Goal: Information Seeking & Learning: Learn about a topic

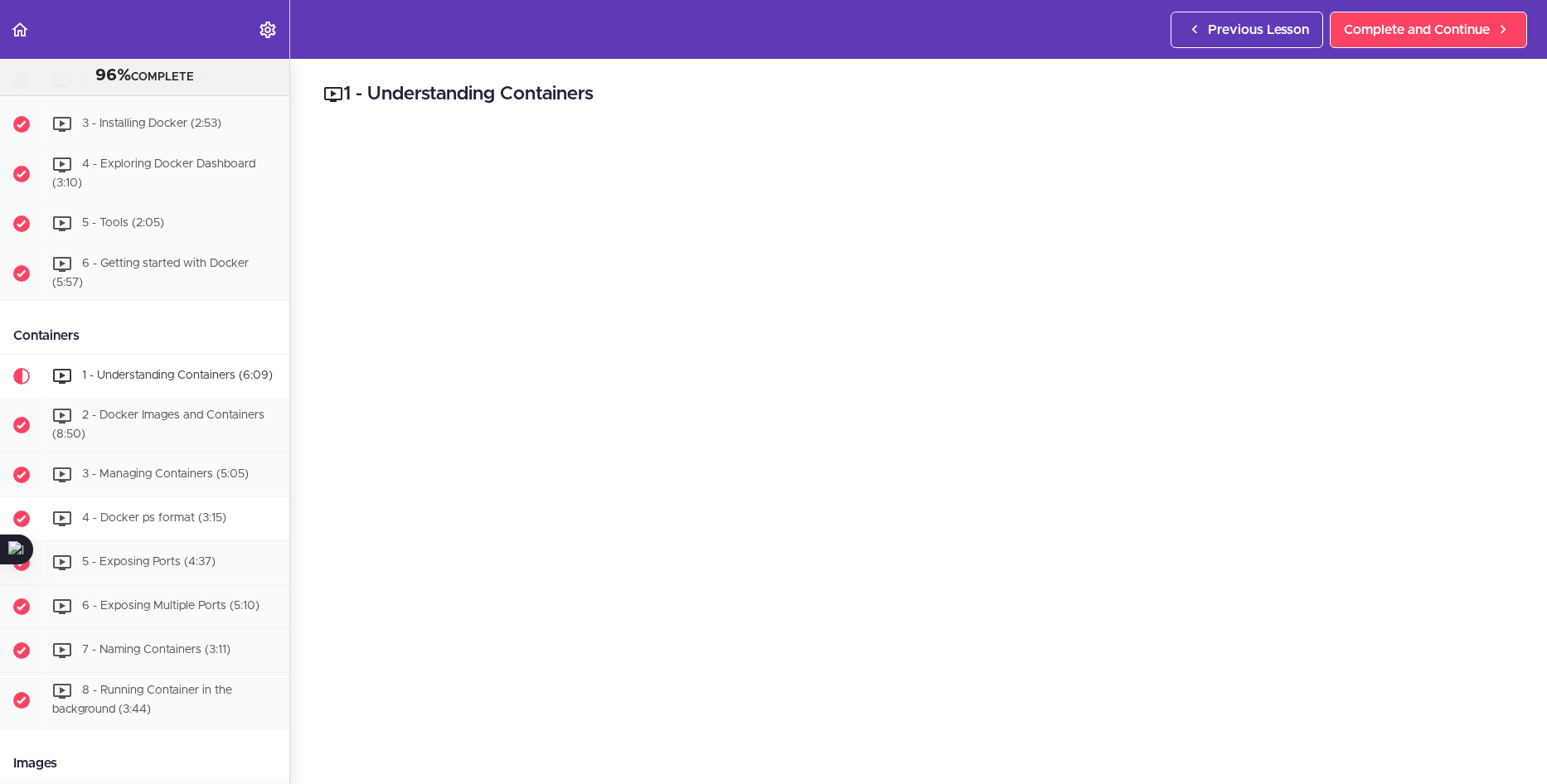
scroll to position [275, 0]
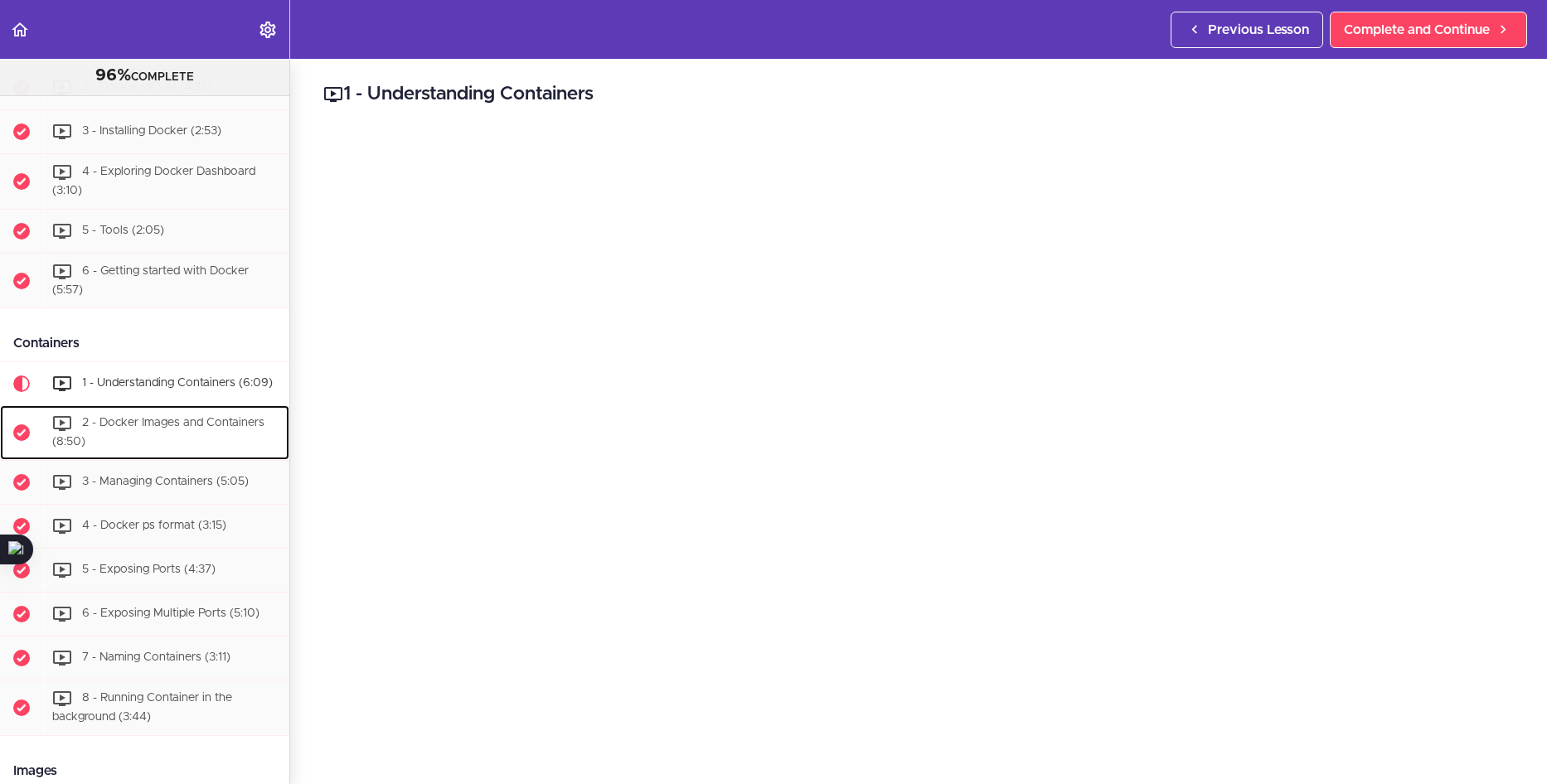
click at [172, 431] on span "2 - Docker Images and Containers (8:50)" at bounding box center [159, 433] width 213 height 30
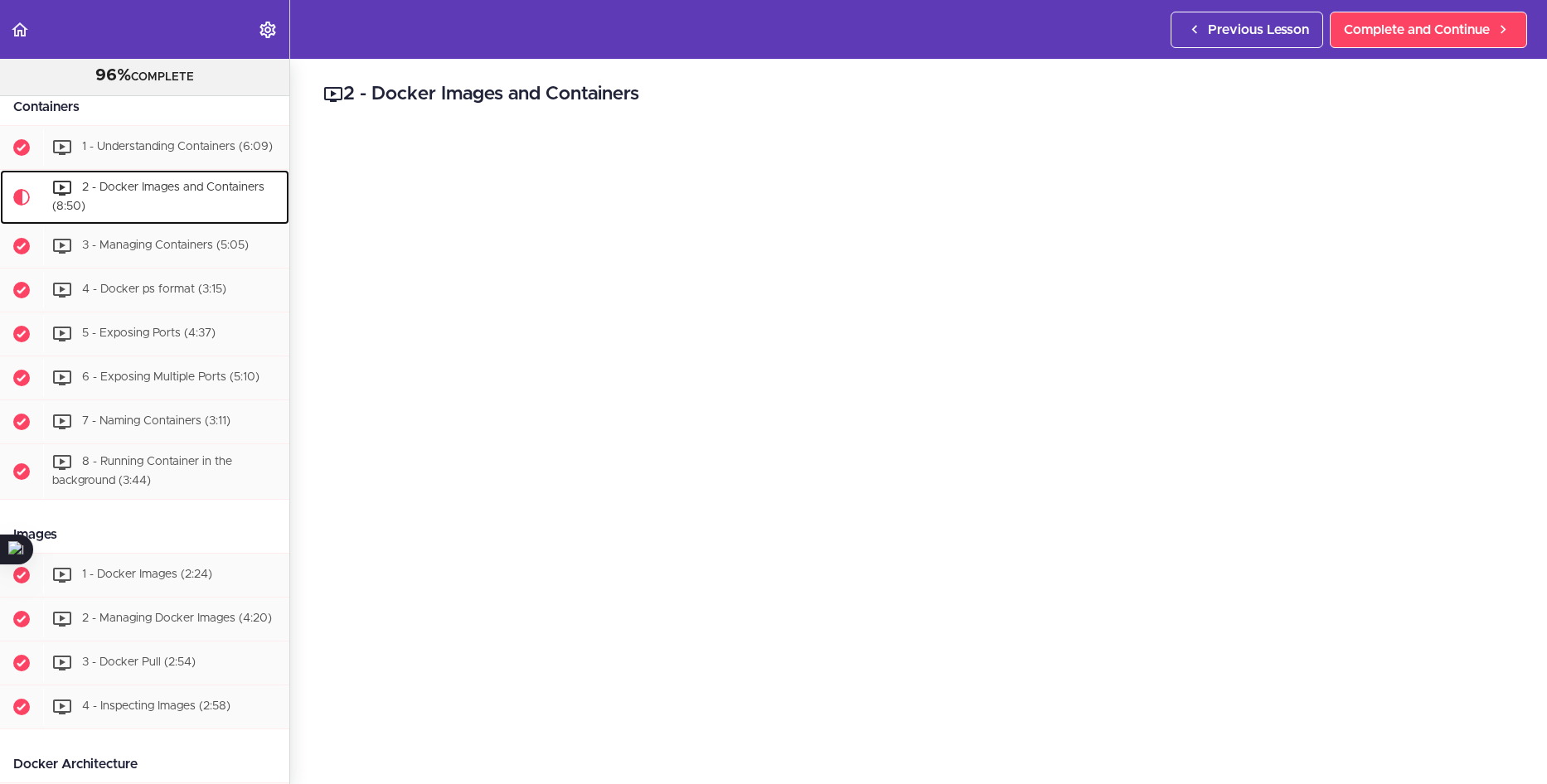
scroll to position [572, 0]
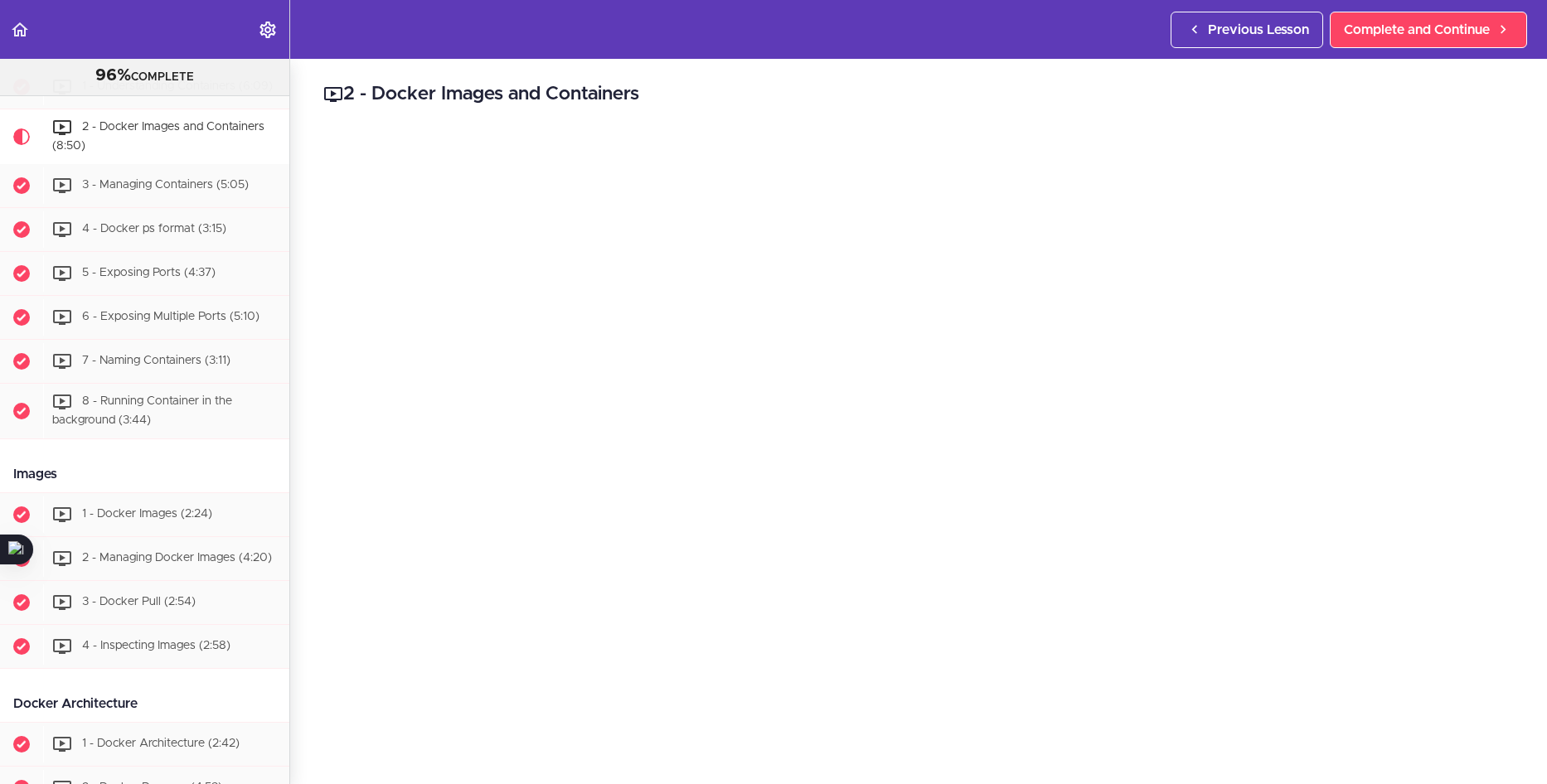
click at [1045, 101] on h2 "2 - Docker Images and Containers" at bounding box center [918, 94] width 1191 height 28
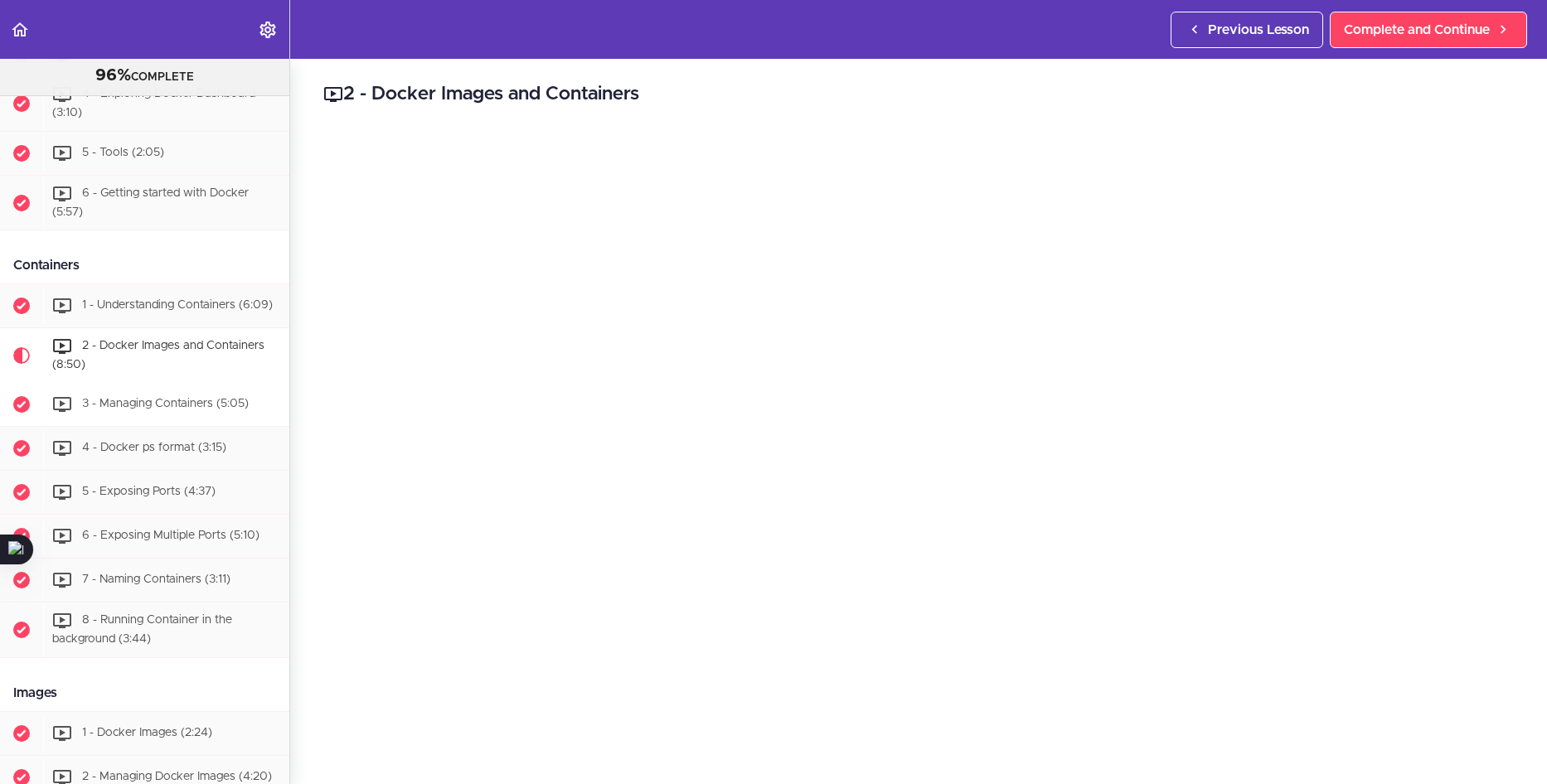
scroll to position [323, 0]
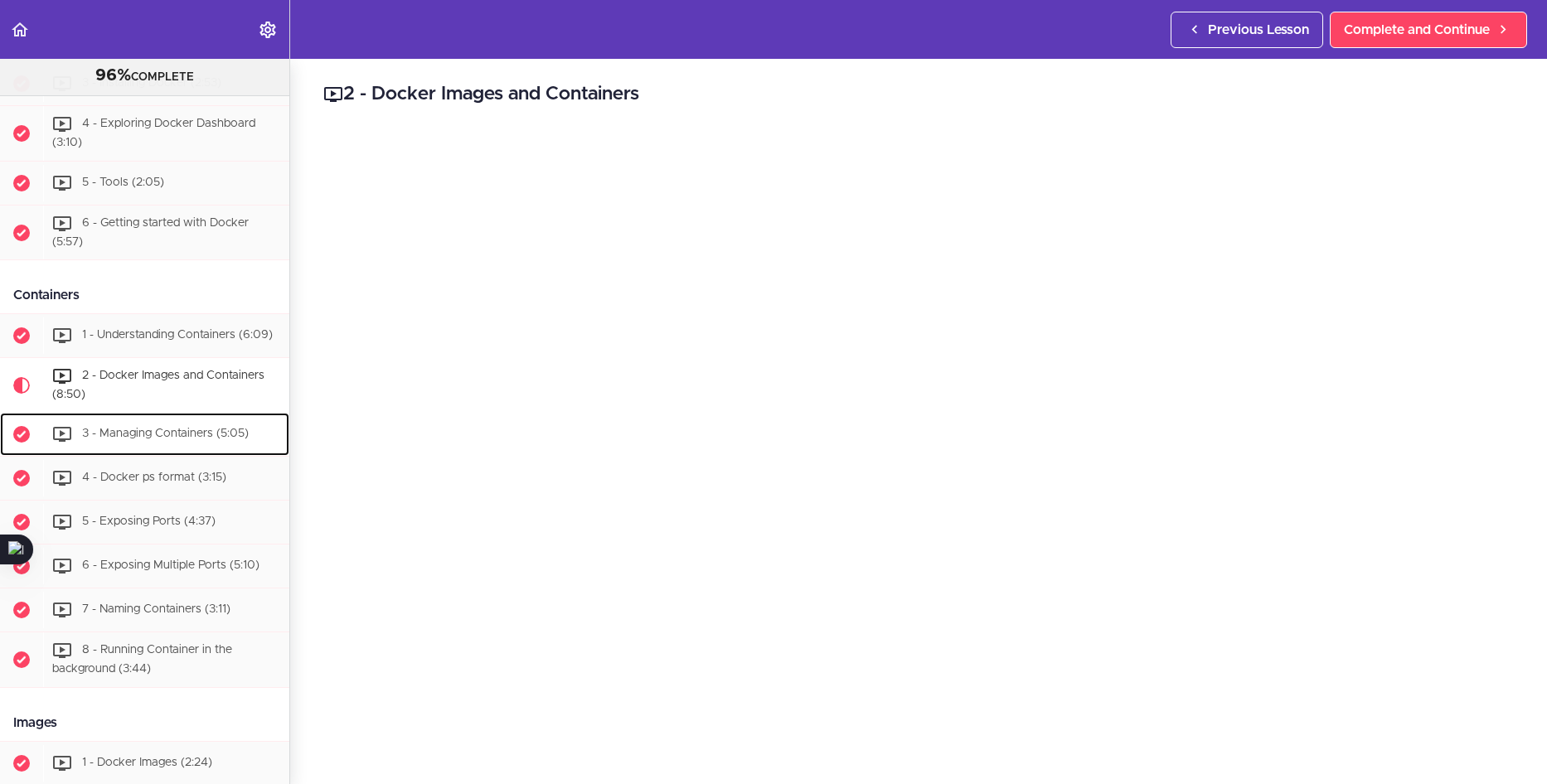
click at [183, 440] on span "3 - Managing Containers (5:05)" at bounding box center [165, 434] width 166 height 12
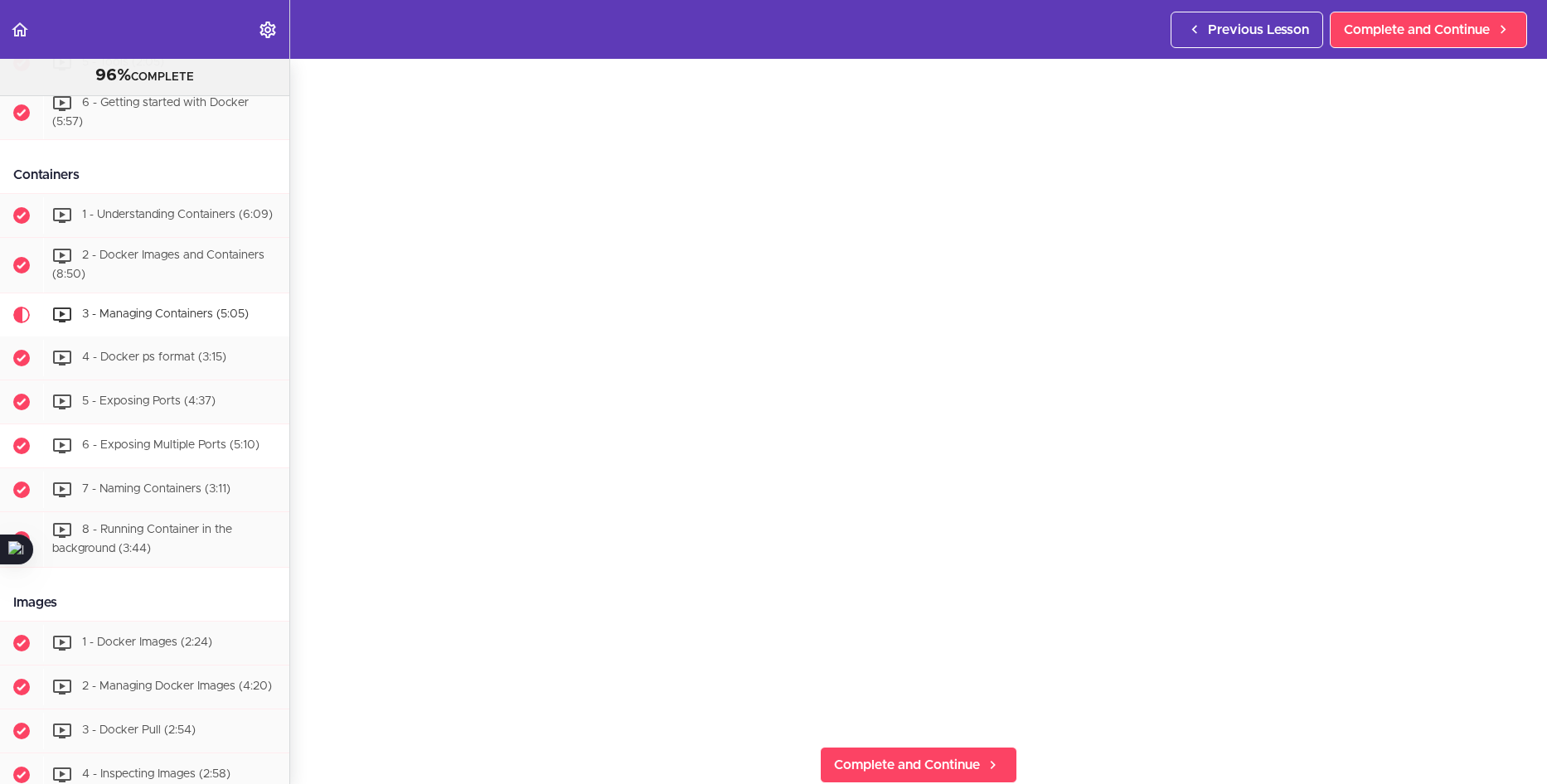
scroll to position [379, 0]
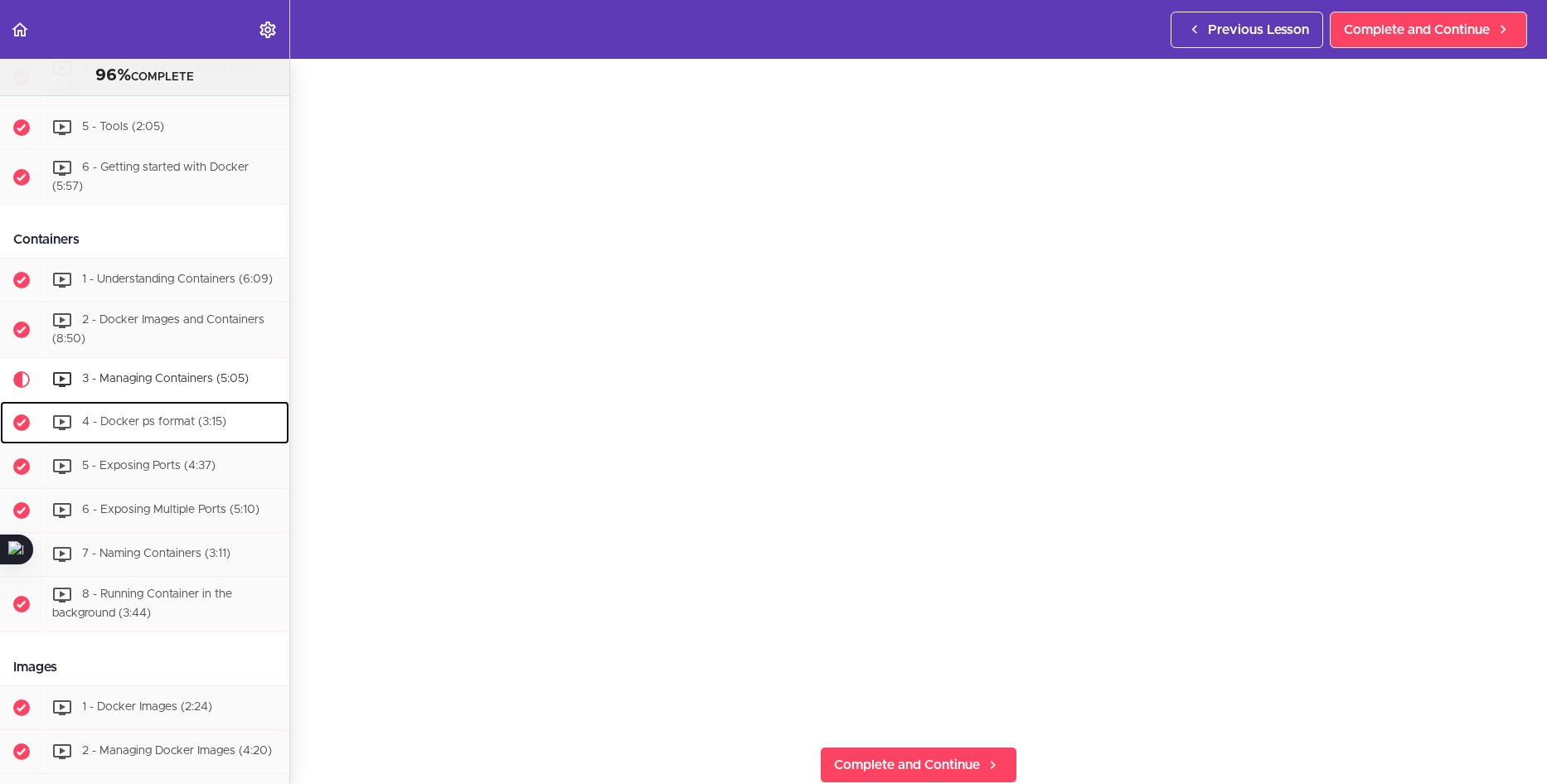
click at [154, 428] on span "4 - Docker ps format (3:15)" at bounding box center [154, 422] width 144 height 12
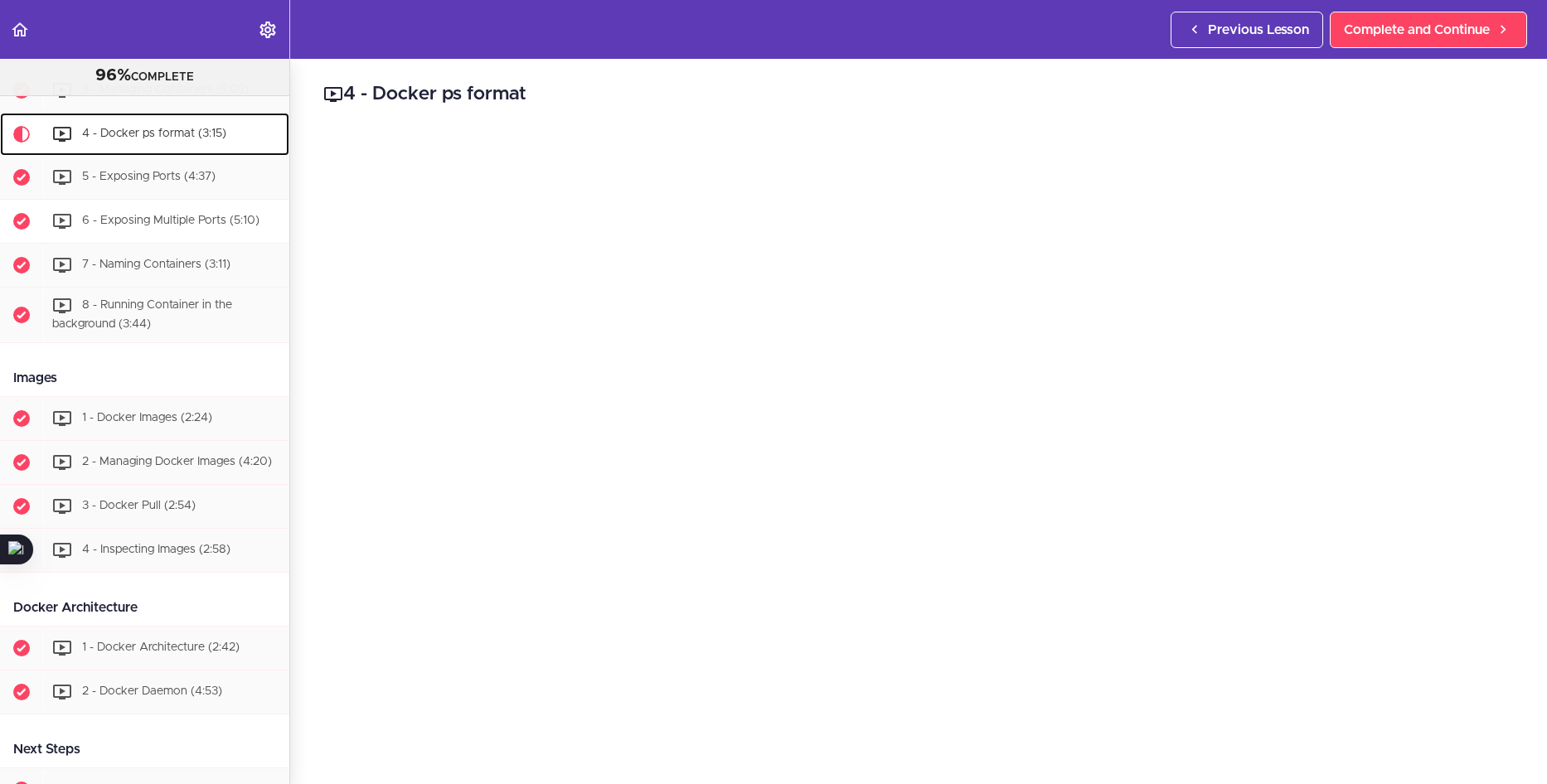
scroll to position [672, 0]
